Goal: Task Accomplishment & Management: Manage account settings

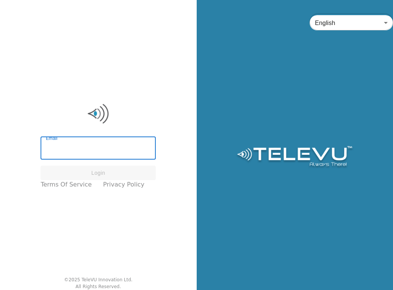
click at [68, 147] on input "Email" at bounding box center [98, 148] width 115 height 21
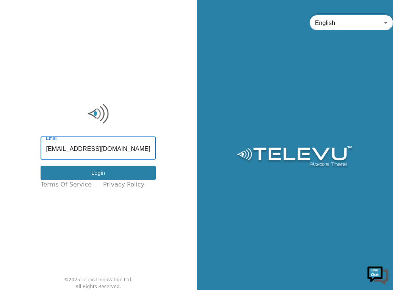
type input "screenvu+gambia@televu.ca"
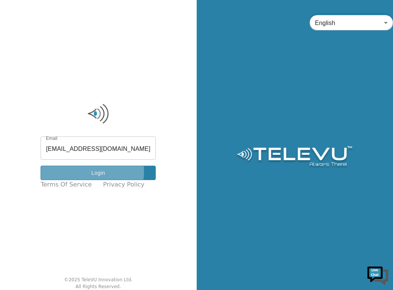
click at [86, 171] on button "Login" at bounding box center [98, 173] width 115 height 15
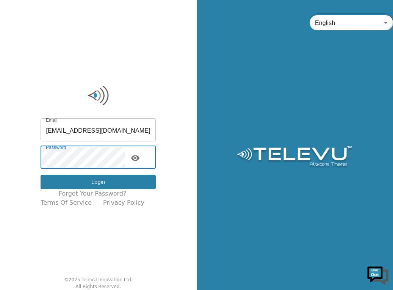
click at [89, 180] on button "Login" at bounding box center [98, 182] width 115 height 15
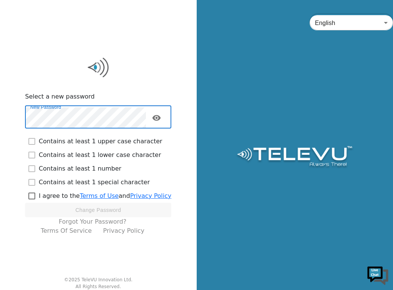
checkbox input "true"
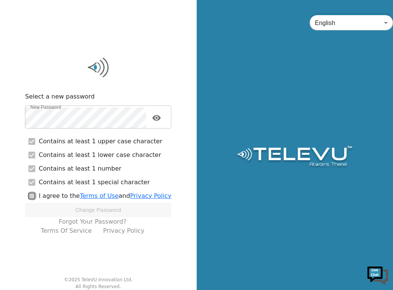
click at [34, 195] on input "checkbox" at bounding box center [32, 196] width 14 height 14
checkbox input "true"
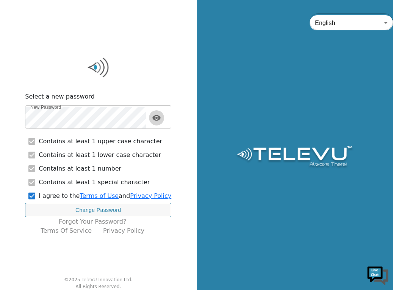
click at [159, 120] on icon "toggle password visibility" at bounding box center [156, 118] width 8 height 6
click at [159, 120] on icon "toggle password visibility" at bounding box center [156, 117] width 8 height 7
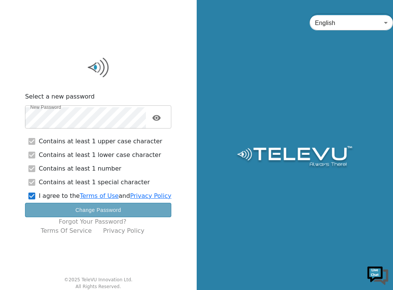
click at [115, 210] on button "Change Password" at bounding box center [98, 210] width 146 height 15
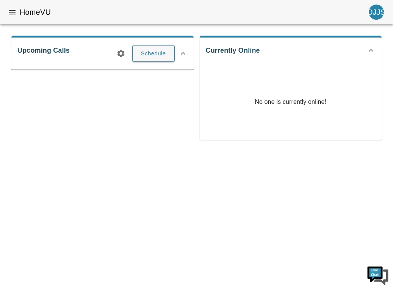
click at [115, 151] on html "HomeVU DJJS Upcoming Calls Schedule Currently Online No one is currently online!" at bounding box center [196, 75] width 393 height 151
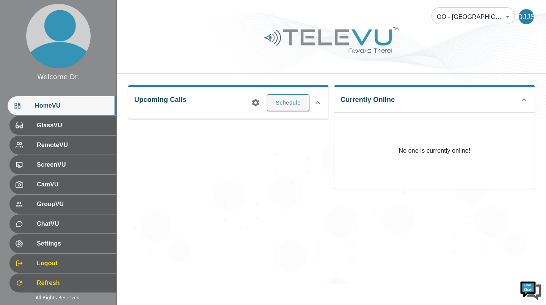
click at [290, 188] on div "Upcoming Calls Schedule" at bounding box center [225, 134] width 206 height 110
click at [83, 247] on span "Settings" at bounding box center [73, 243] width 73 height 9
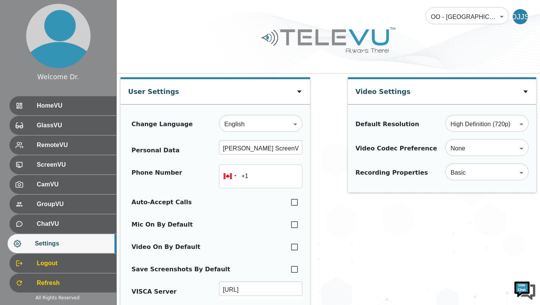
click at [294, 202] on input "checkbox" at bounding box center [294, 202] width 16 height 17
checkbox input "true"
click at [293, 225] on input "checkbox" at bounding box center [294, 224] width 16 height 17
checkbox input "true"
click at [294, 248] on input "checkbox" at bounding box center [294, 247] width 16 height 17
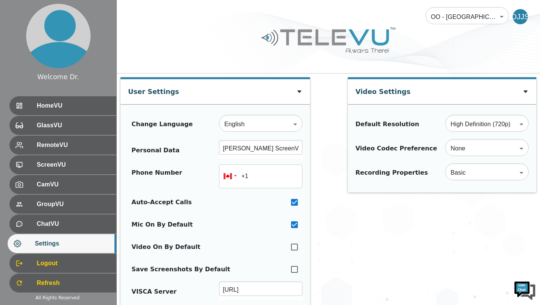
checkbox input "true"
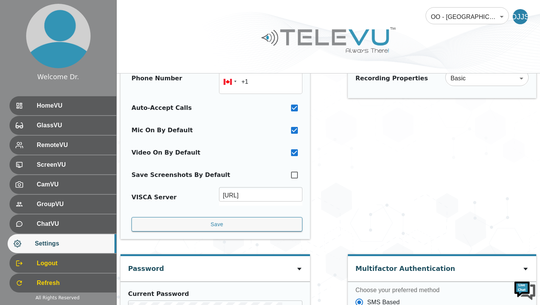
scroll to position [95, 0]
click at [250, 227] on button "Save" at bounding box center [216, 224] width 171 height 15
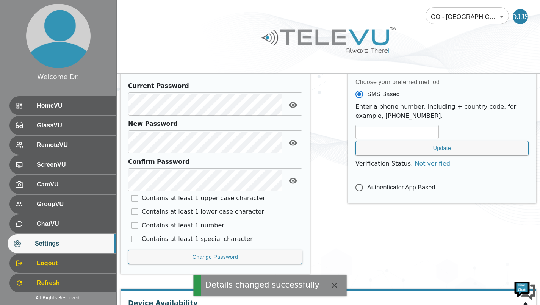
scroll to position [367, 0]
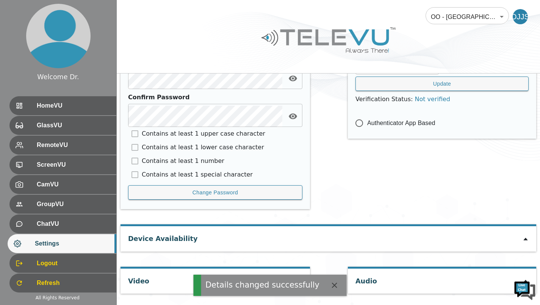
click at [332, 284] on icon "button" at bounding box center [334, 285] width 5 height 5
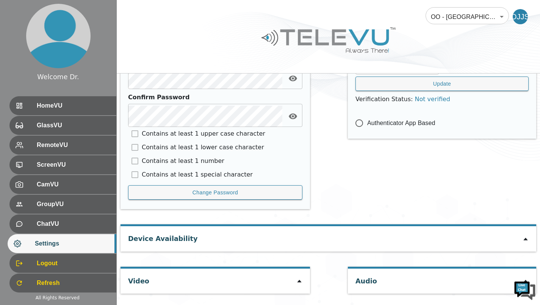
click at [299, 280] on icon at bounding box center [299, 281] width 6 height 6
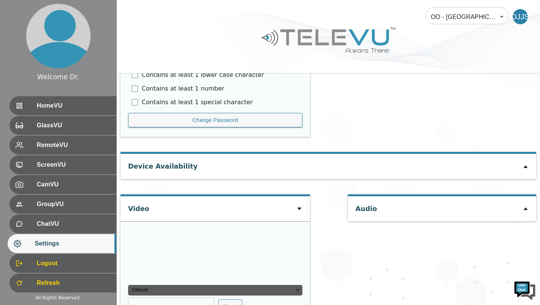
scroll to position [473, 0]
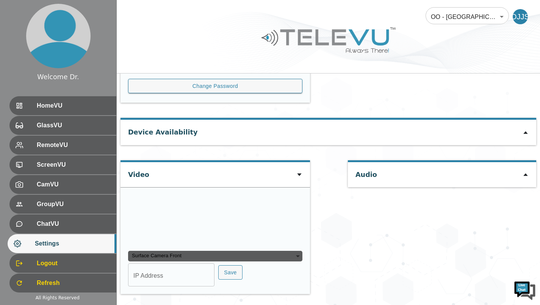
click at [524, 135] on icon at bounding box center [525, 133] width 6 height 6
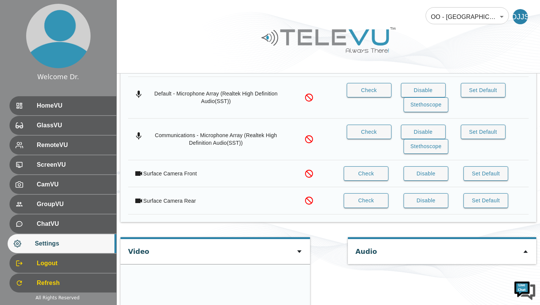
scroll to position [600, 0]
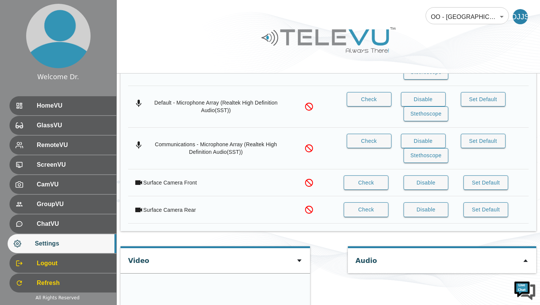
click at [431, 211] on button "Disable" at bounding box center [425, 209] width 45 height 15
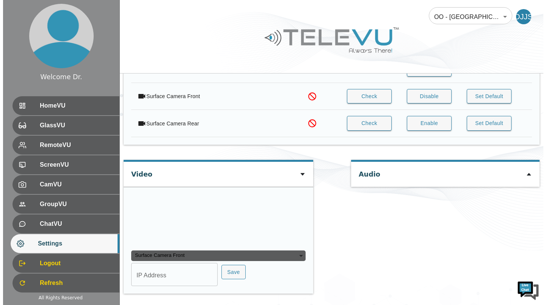
scroll to position [759, 0]
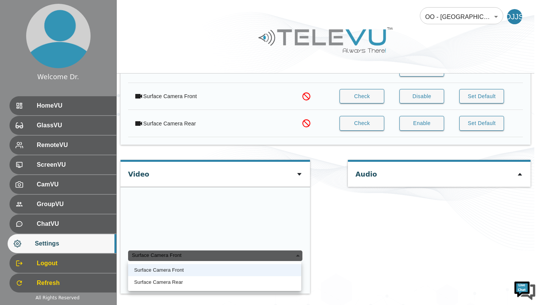
click at [282, 255] on div "Surface Camera Front" at bounding box center [215, 255] width 174 height 11
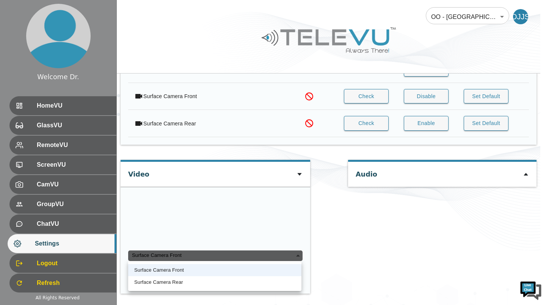
click at [238, 283] on li "Surface Camera Rear" at bounding box center [214, 282] width 173 height 12
type input "acb1e3660a4bd5f026120fe0d4e3fe39f0eb547657cc39ac3142c4ec4a17bcff"
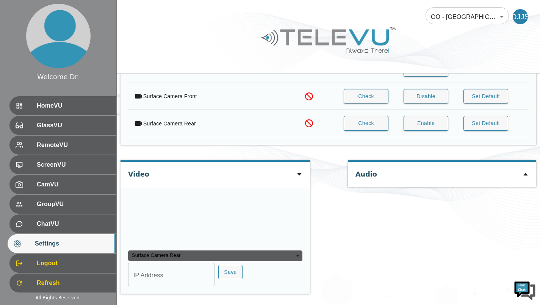
click at [250, 255] on div "Surface Camera Rear" at bounding box center [215, 255] width 174 height 11
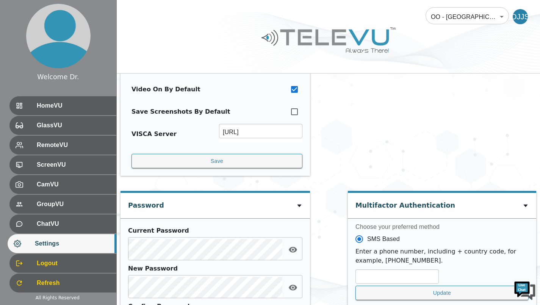
scroll to position [367, 0]
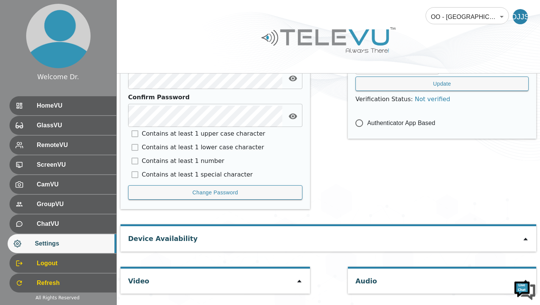
click at [297, 281] on icon at bounding box center [299, 281] width 6 height 6
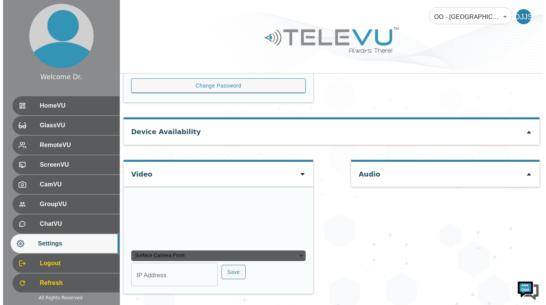
scroll to position [546, 0]
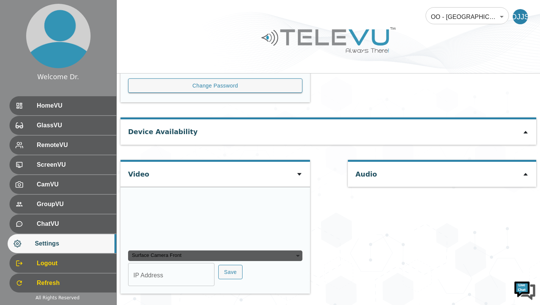
click at [286, 252] on div "Surface Camera Front" at bounding box center [215, 255] width 174 height 11
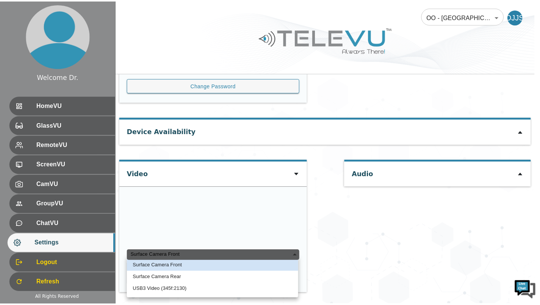
scroll to position [0, 0]
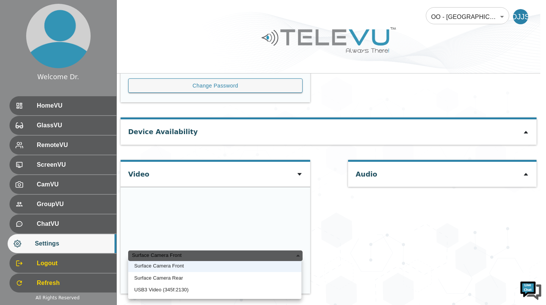
click at [340, 123] on div at bounding box center [273, 152] width 546 height 305
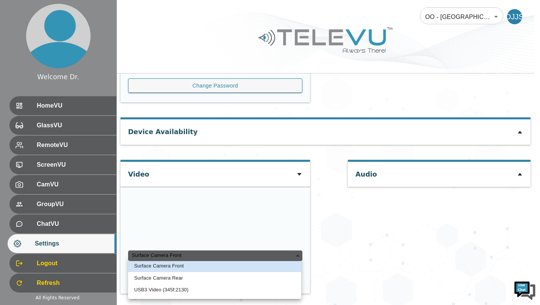
click at [287, 259] on div "Surface Camera Front" at bounding box center [215, 255] width 174 height 11
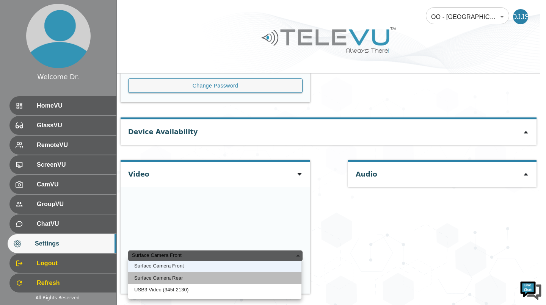
click at [272, 279] on li "Surface Camera Rear" at bounding box center [214, 278] width 173 height 12
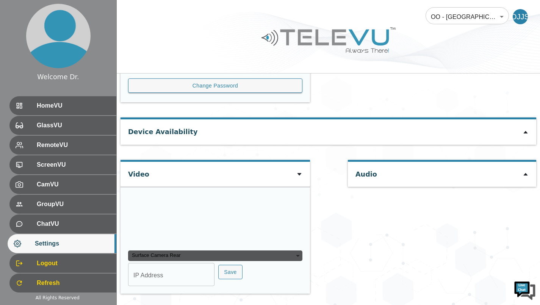
scroll to position [483, 0]
click at [525, 131] on icon at bounding box center [525, 132] width 4 height 3
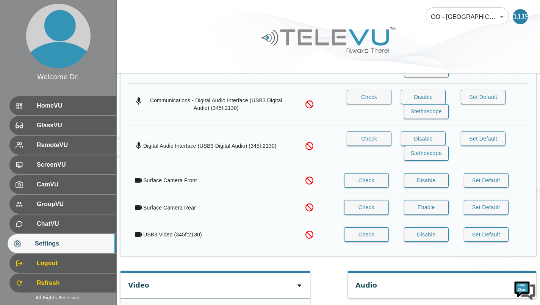
scroll to position [672, 0]
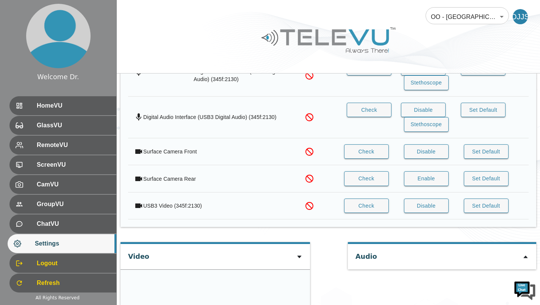
click at [364, 205] on button "Check" at bounding box center [366, 206] width 45 height 15
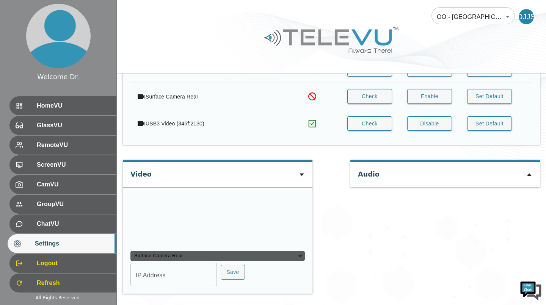
click at [288, 257] on div "Surface Camera Rear" at bounding box center [217, 256] width 174 height 11
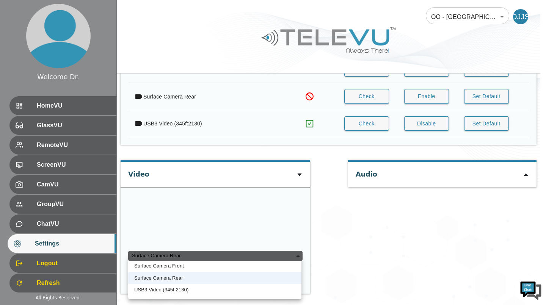
click at [243, 289] on li "USB3 Video (345f:2130)" at bounding box center [214, 290] width 173 height 12
type input "eff6071268c0c27b72358c303241029849b249fa1c253c9cd6f0252ab541fce8"
